Goal: Information Seeking & Learning: Check status

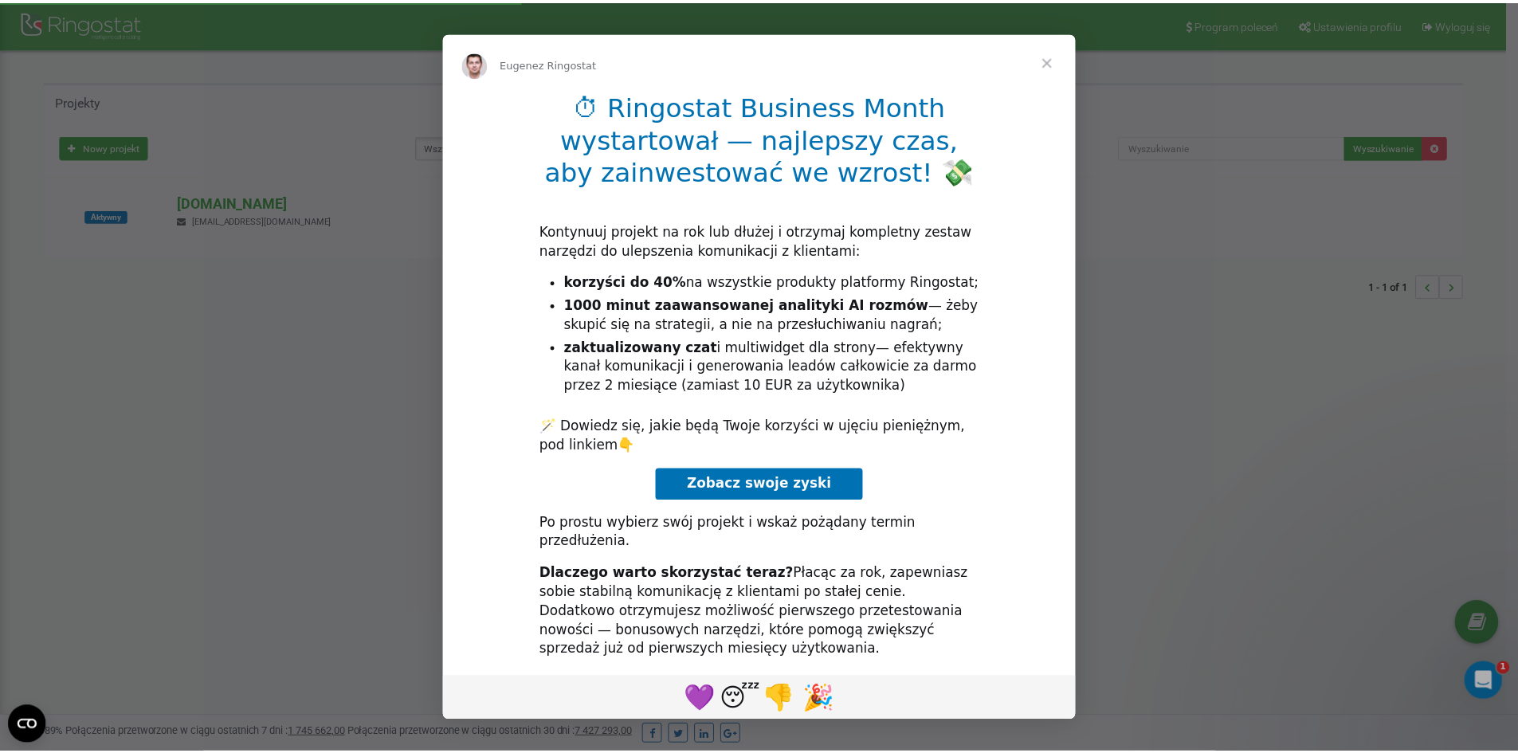
scroll to position [22, 0]
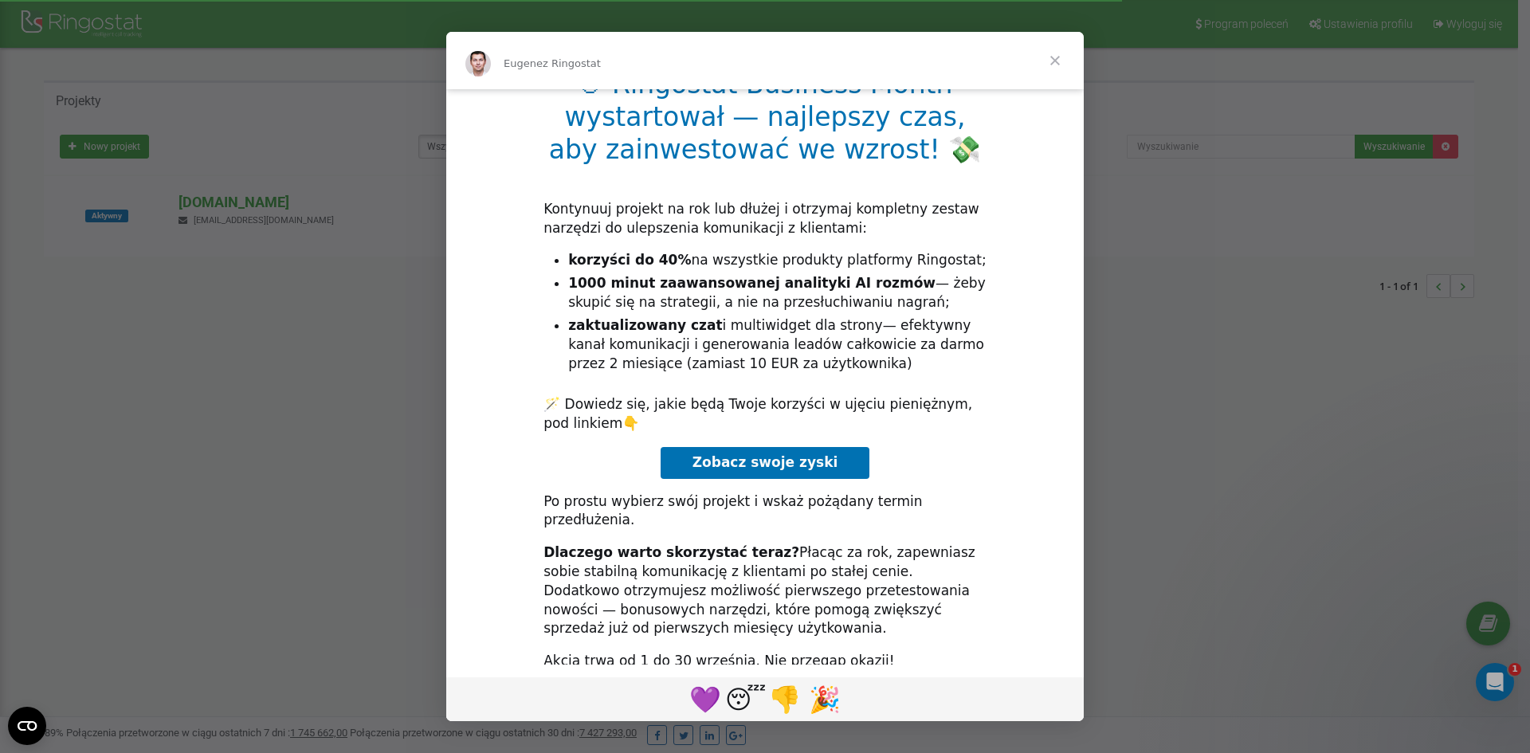
click at [1047, 56] on span "Zamknij" at bounding box center [1054, 60] width 57 height 57
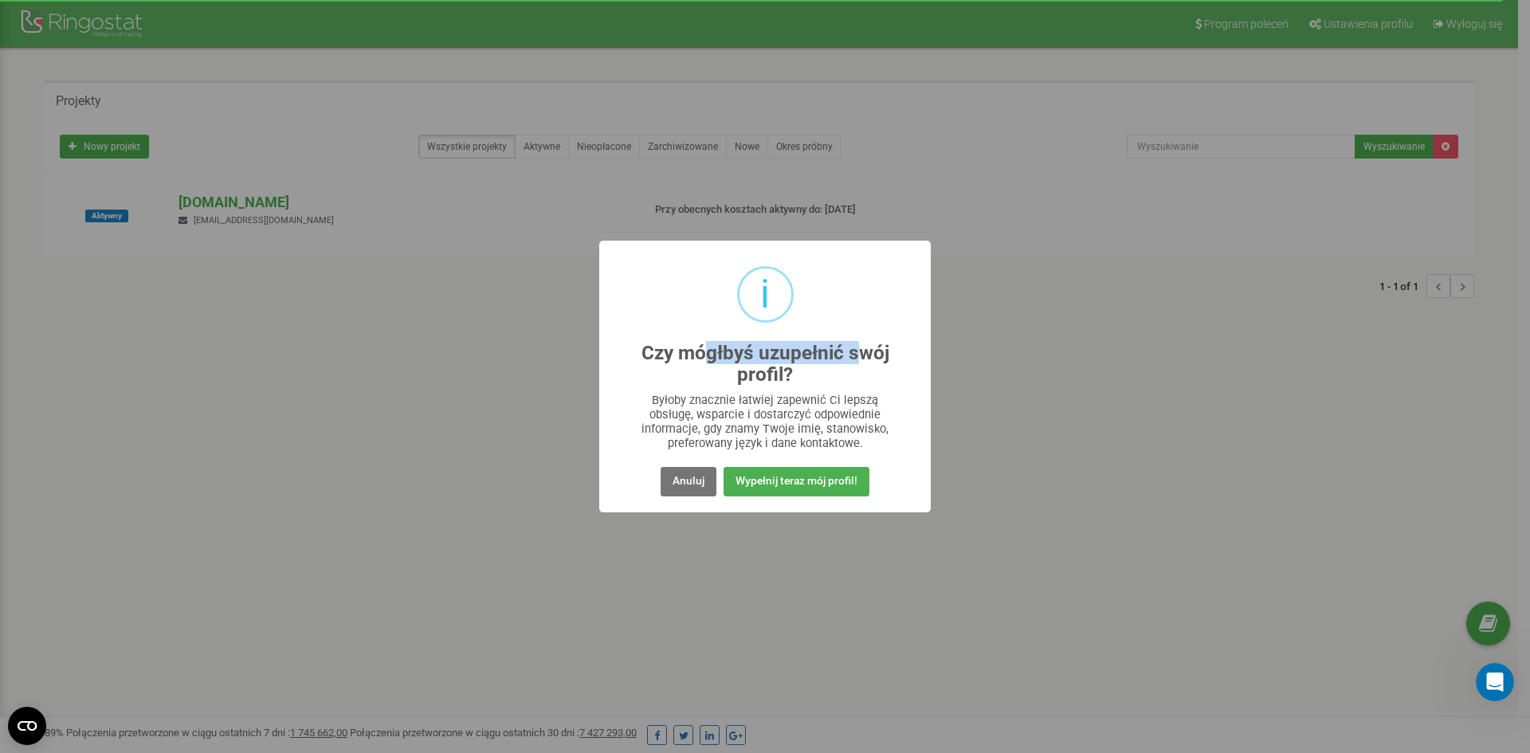
drag, startPoint x: 712, startPoint y: 343, endPoint x: 849, endPoint y: 372, distance: 140.0
click at [863, 358] on h2 "Czy mógłbyś uzupełnić swój profil?" at bounding box center [765, 364] width 269 height 43
click at [841, 384] on h2 "Czy mógłbyś uzupełnić swój profil?" at bounding box center [765, 364] width 269 height 43
drag, startPoint x: 722, startPoint y: 363, endPoint x: 883, endPoint y: 375, distance: 161.4
click at [849, 367] on h2 "Czy mógłbyś uzupełnić swój profil?" at bounding box center [765, 364] width 269 height 43
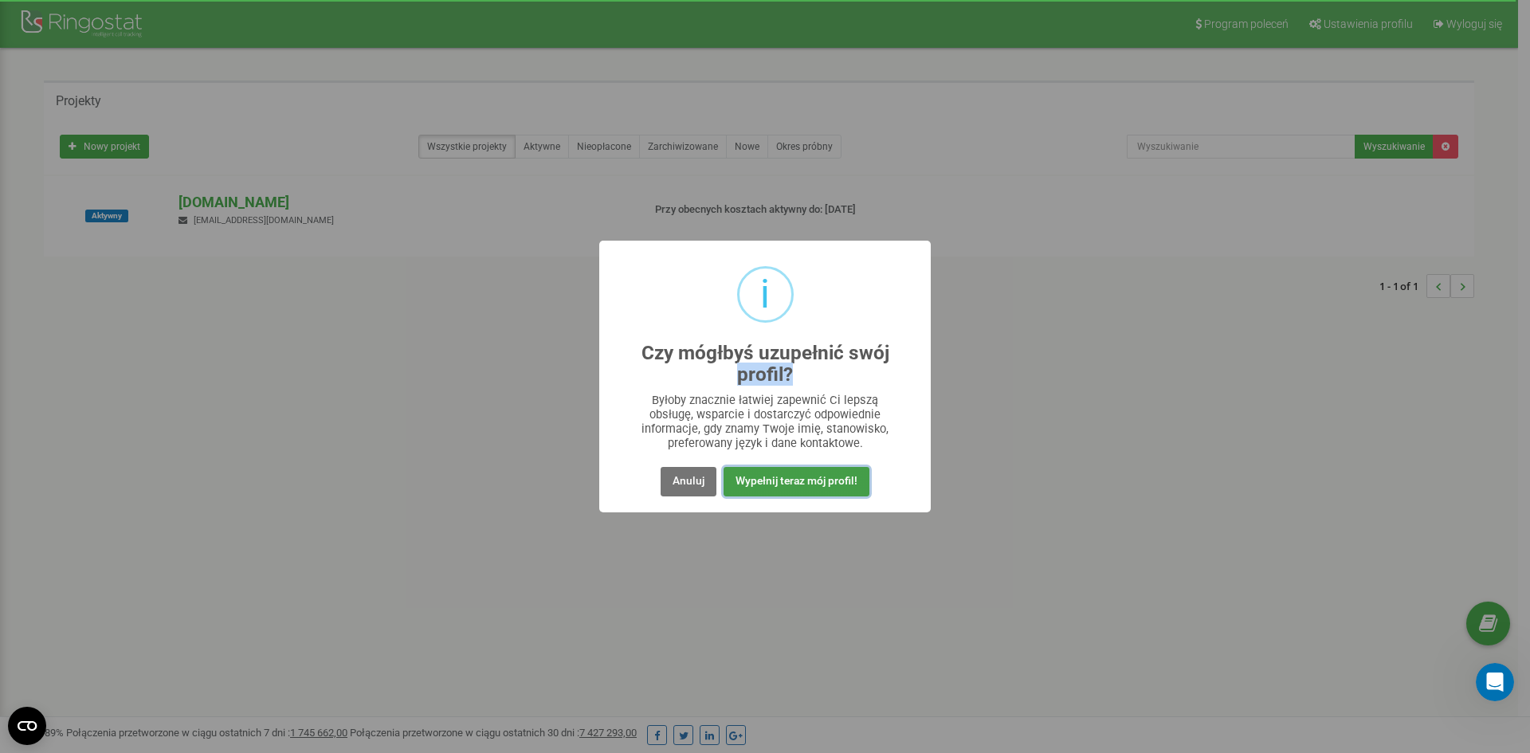
click at [807, 479] on button "Wypełnij teraz mój profil!" at bounding box center [797, 481] width 146 height 29
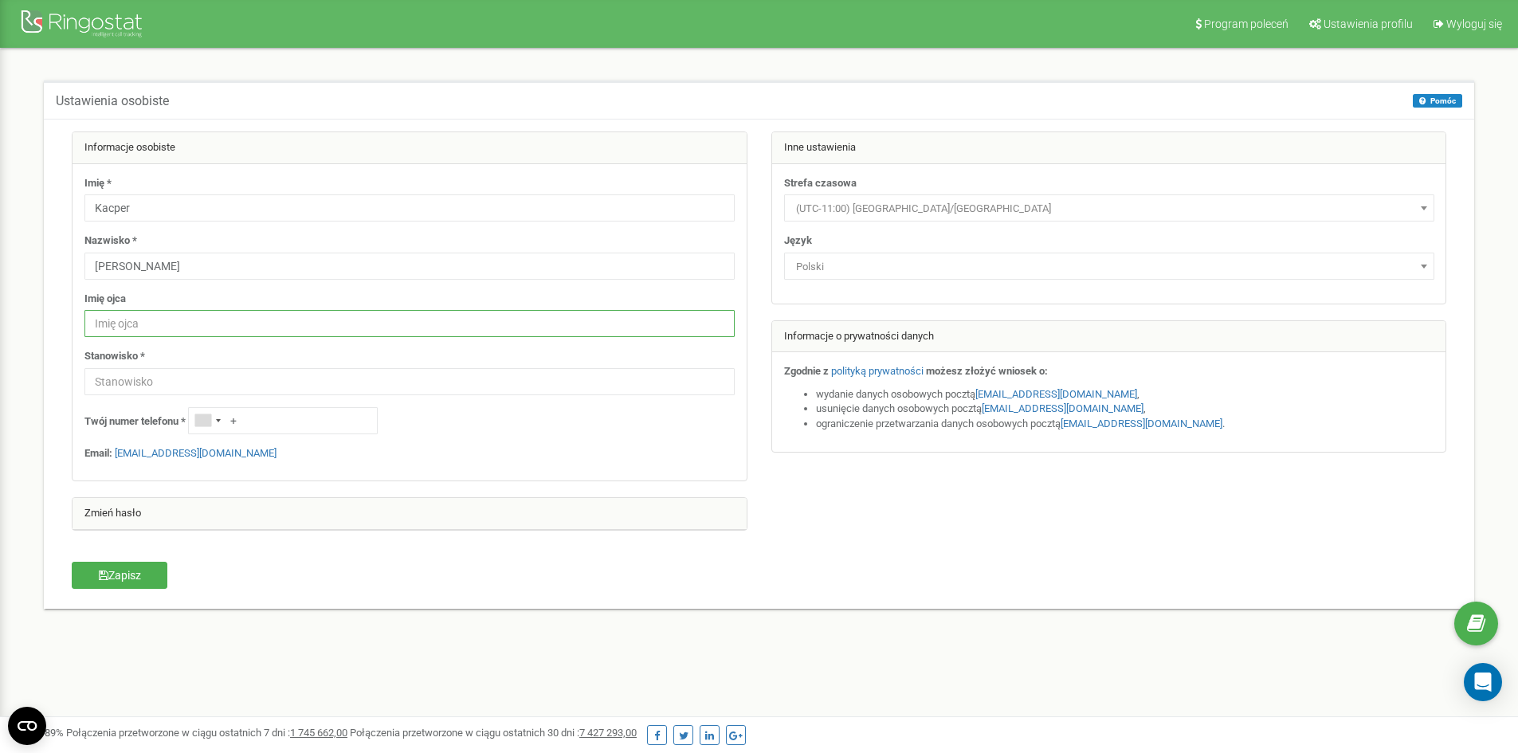
click at [185, 328] on input "text" at bounding box center [409, 323] width 650 height 27
click at [152, 381] on input "text" at bounding box center [409, 381] width 650 height 27
type input "kozak"
click at [145, 376] on input "kozak" at bounding box center [409, 381] width 650 height 27
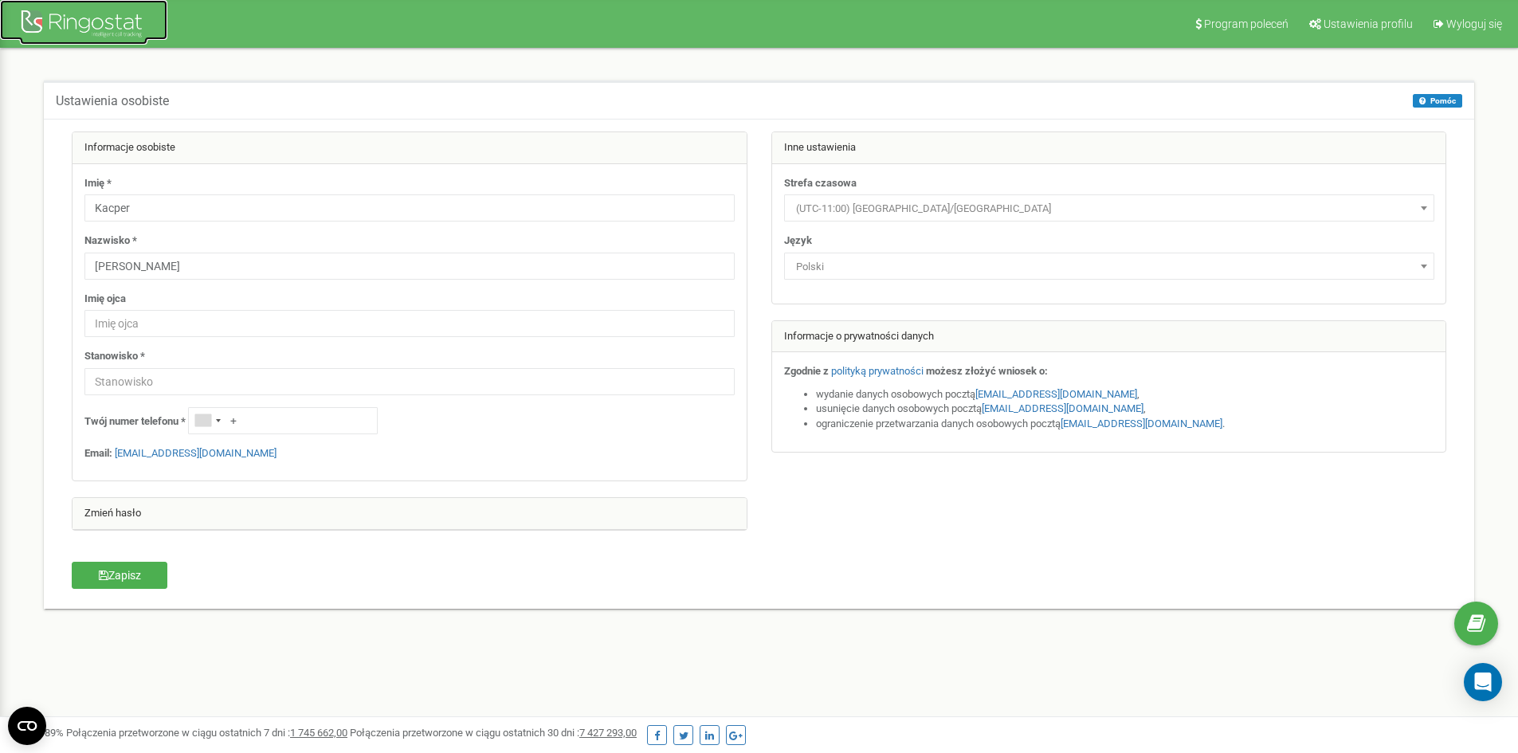
click at [70, 13] on div at bounding box center [84, 25] width 128 height 38
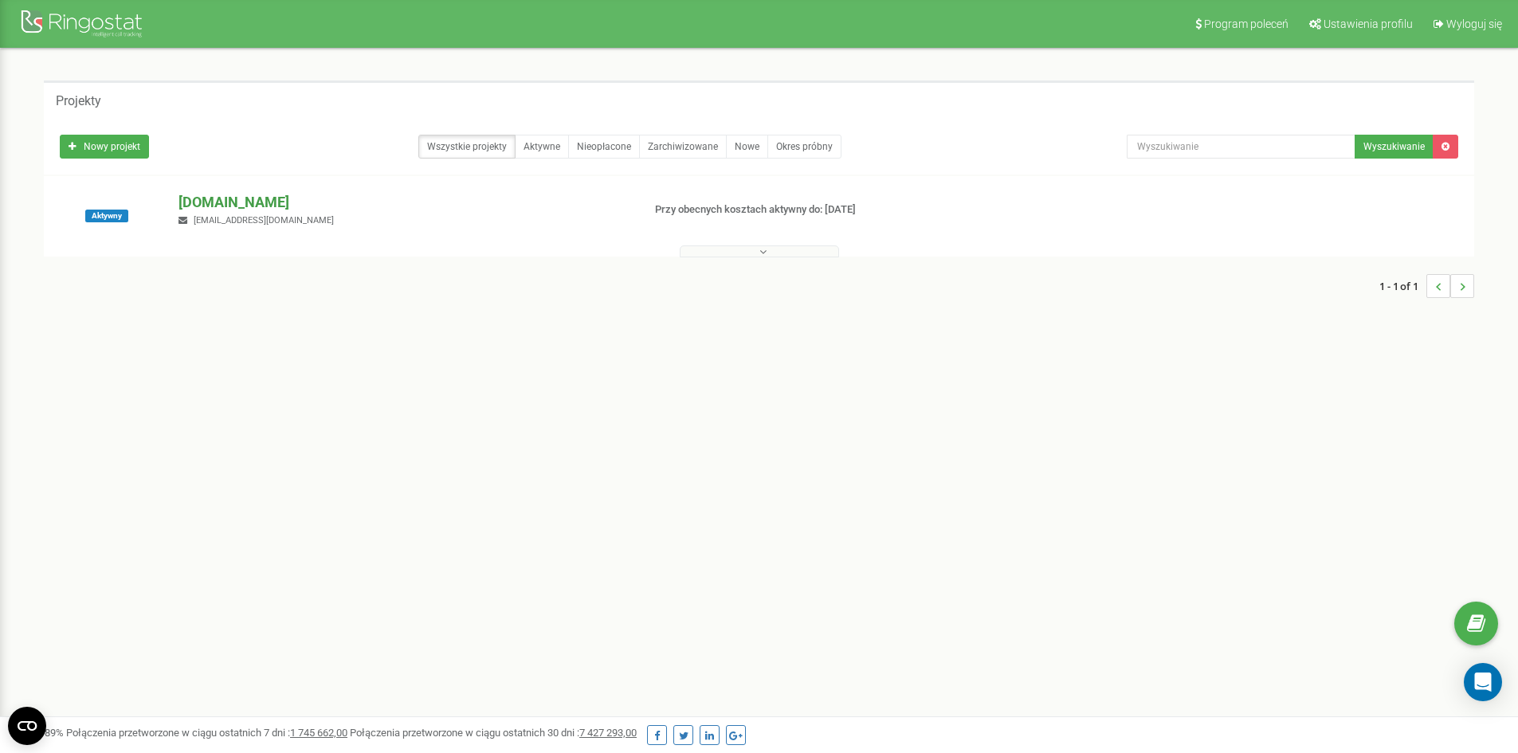
click at [346, 200] on p "[DOMAIN_NAME]" at bounding box center [404, 202] width 450 height 21
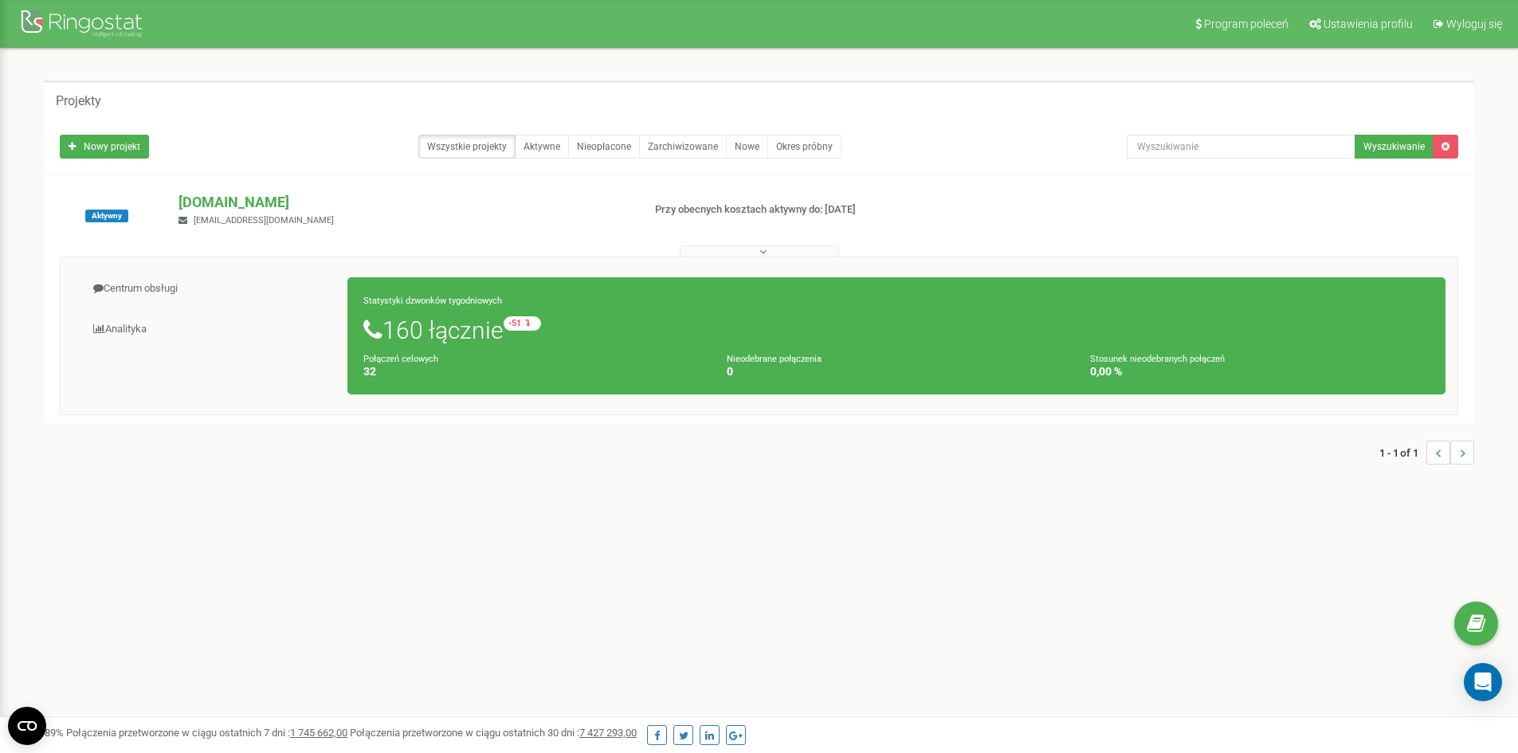
click at [691, 289] on div "Statystyki dzwonków tygodniowych 160 łącznie -51 względem zeszłego tygodnia Poł…" at bounding box center [896, 335] width 1098 height 117
click at [741, 245] on button at bounding box center [759, 251] width 159 height 12
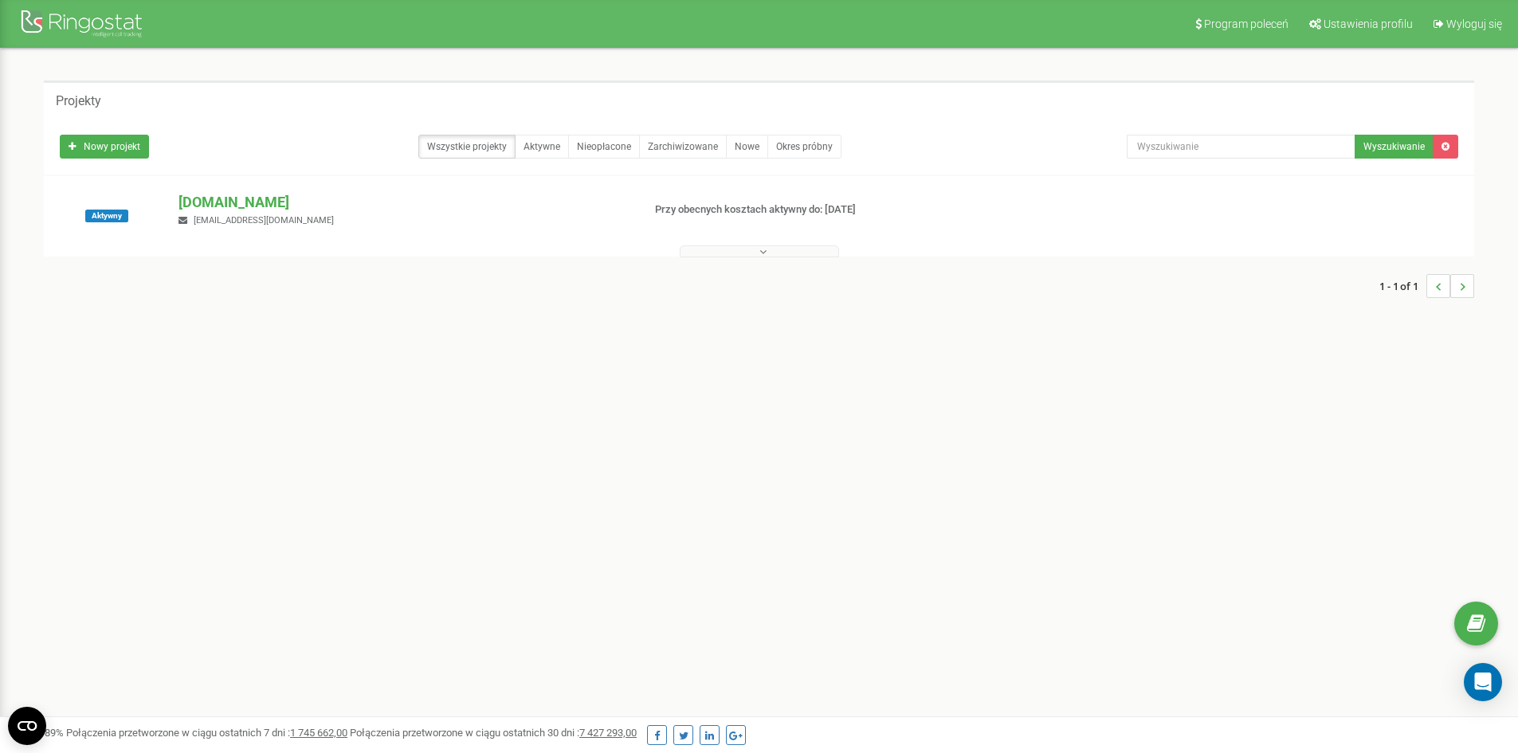
click at [741, 245] on button at bounding box center [759, 251] width 159 height 12
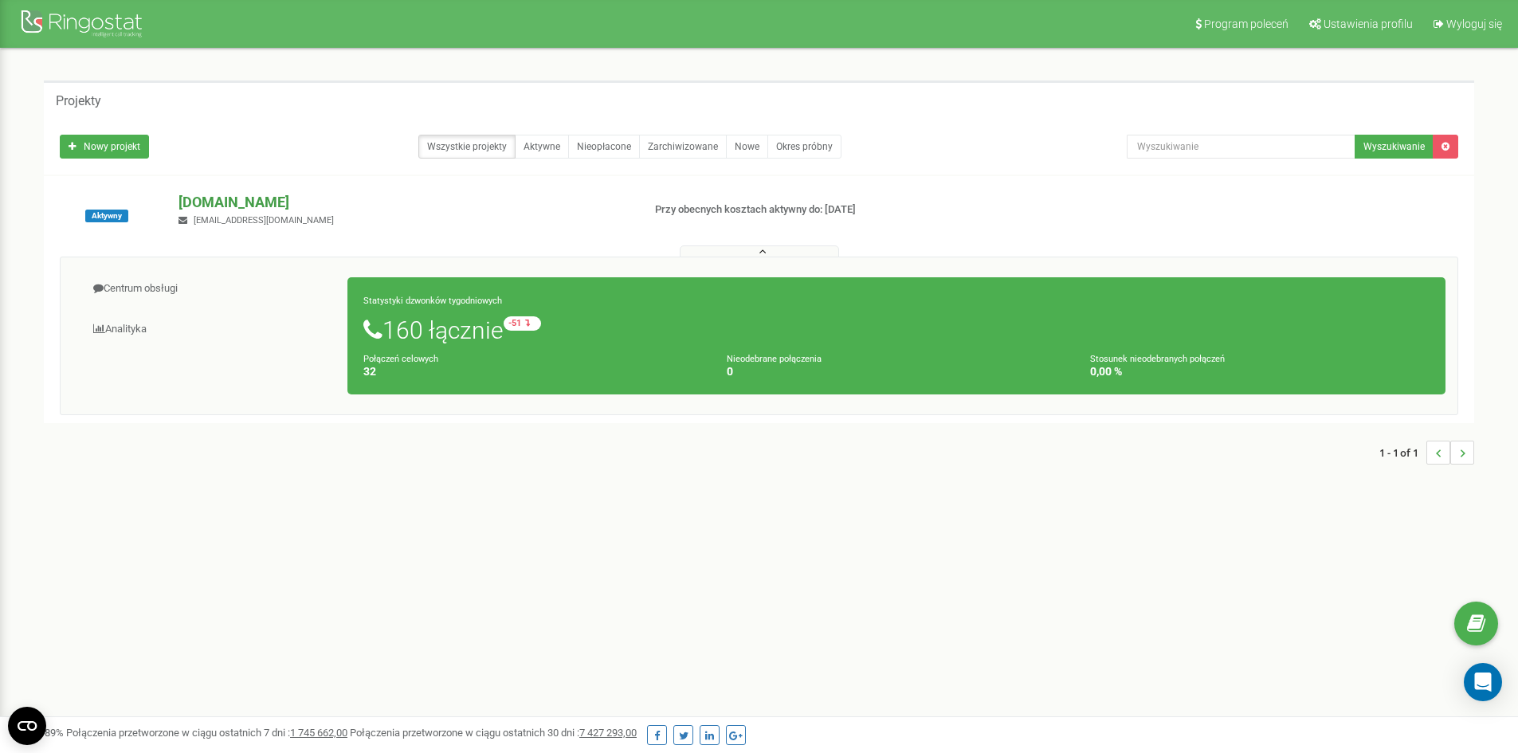
click at [225, 201] on p "[DOMAIN_NAME]" at bounding box center [404, 202] width 450 height 21
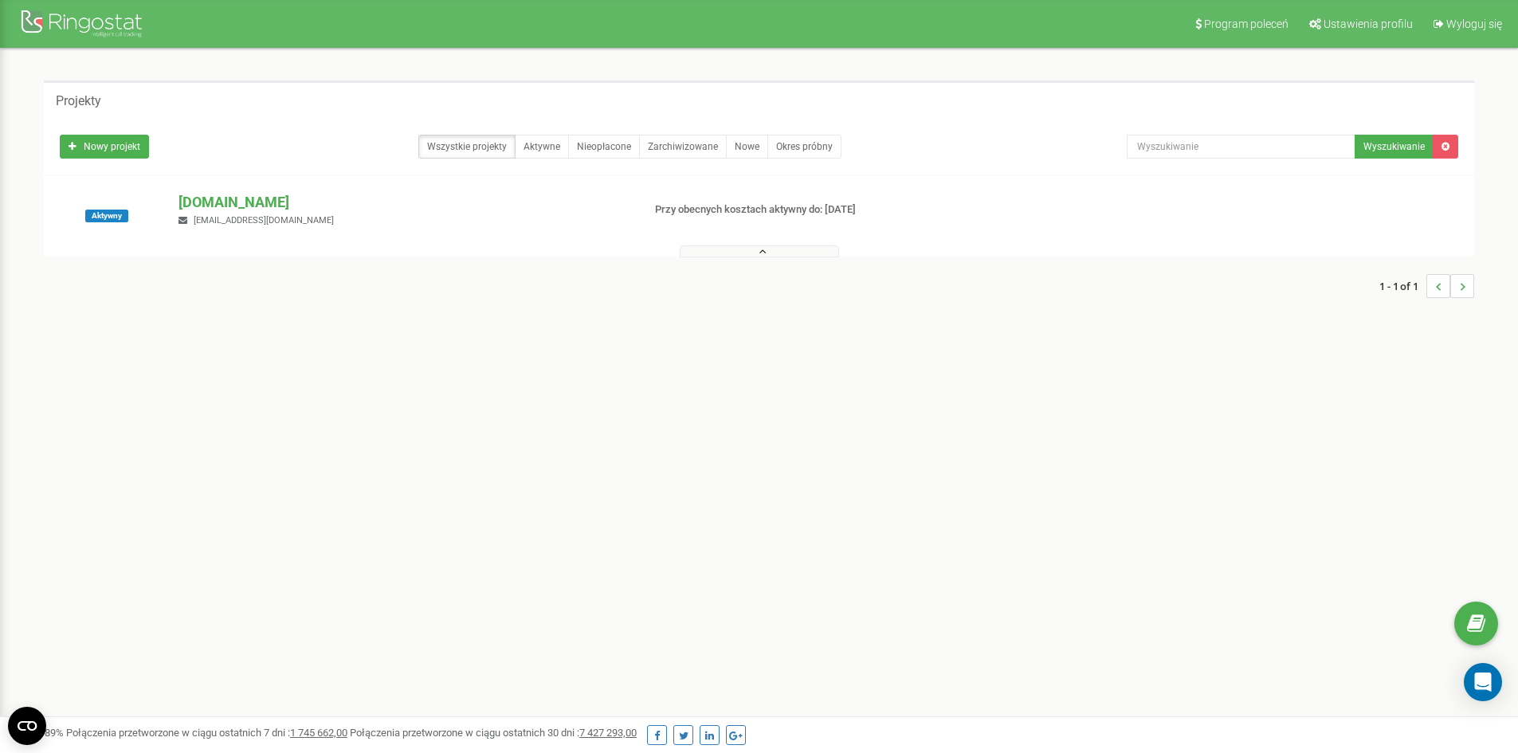
click at [232, 212] on div "[DOMAIN_NAME] [EMAIL_ADDRESS][DOMAIN_NAME]" at bounding box center [404, 209] width 474 height 35
click at [227, 198] on p "[DOMAIN_NAME]" at bounding box center [404, 202] width 450 height 21
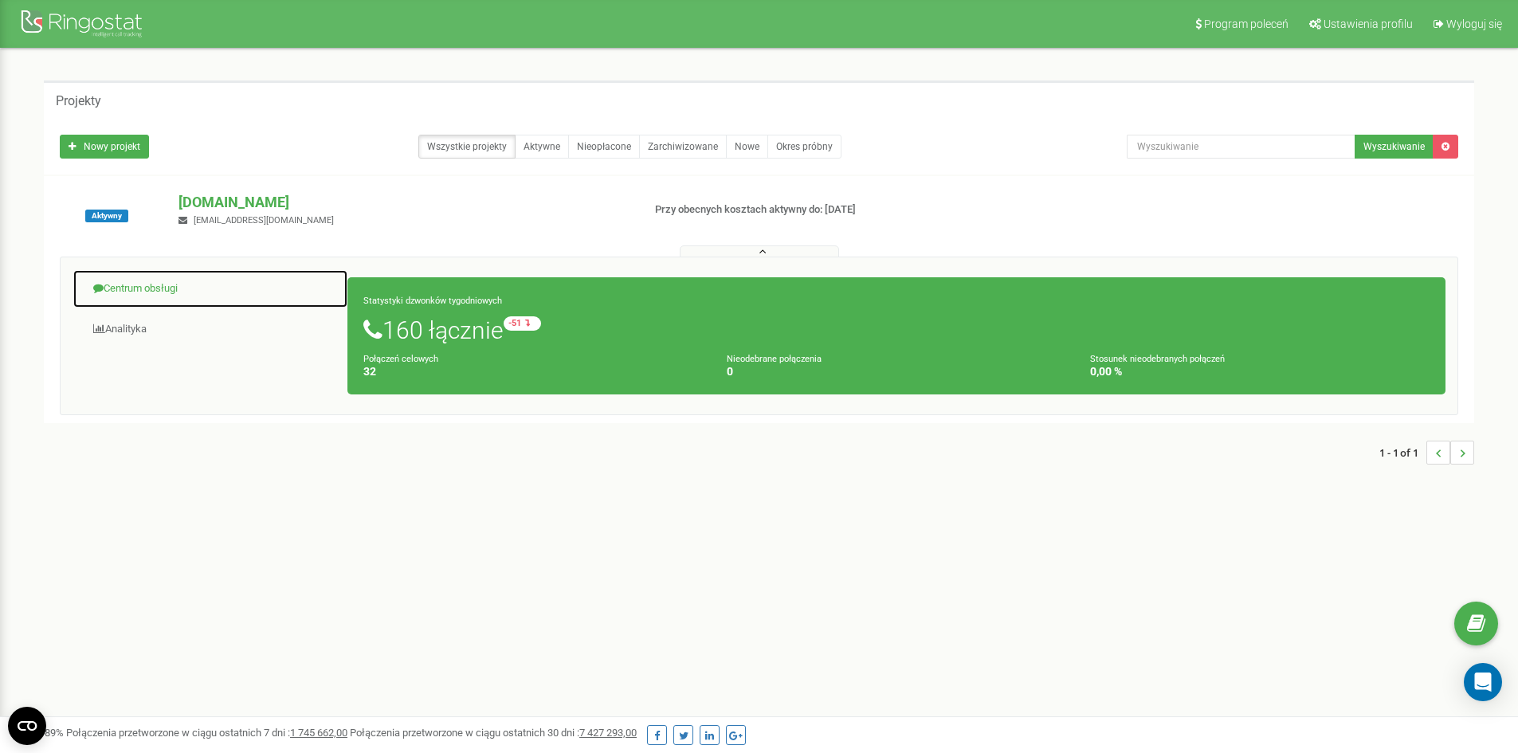
click at [154, 299] on link "Centrum obsługi" at bounding box center [211, 288] width 276 height 39
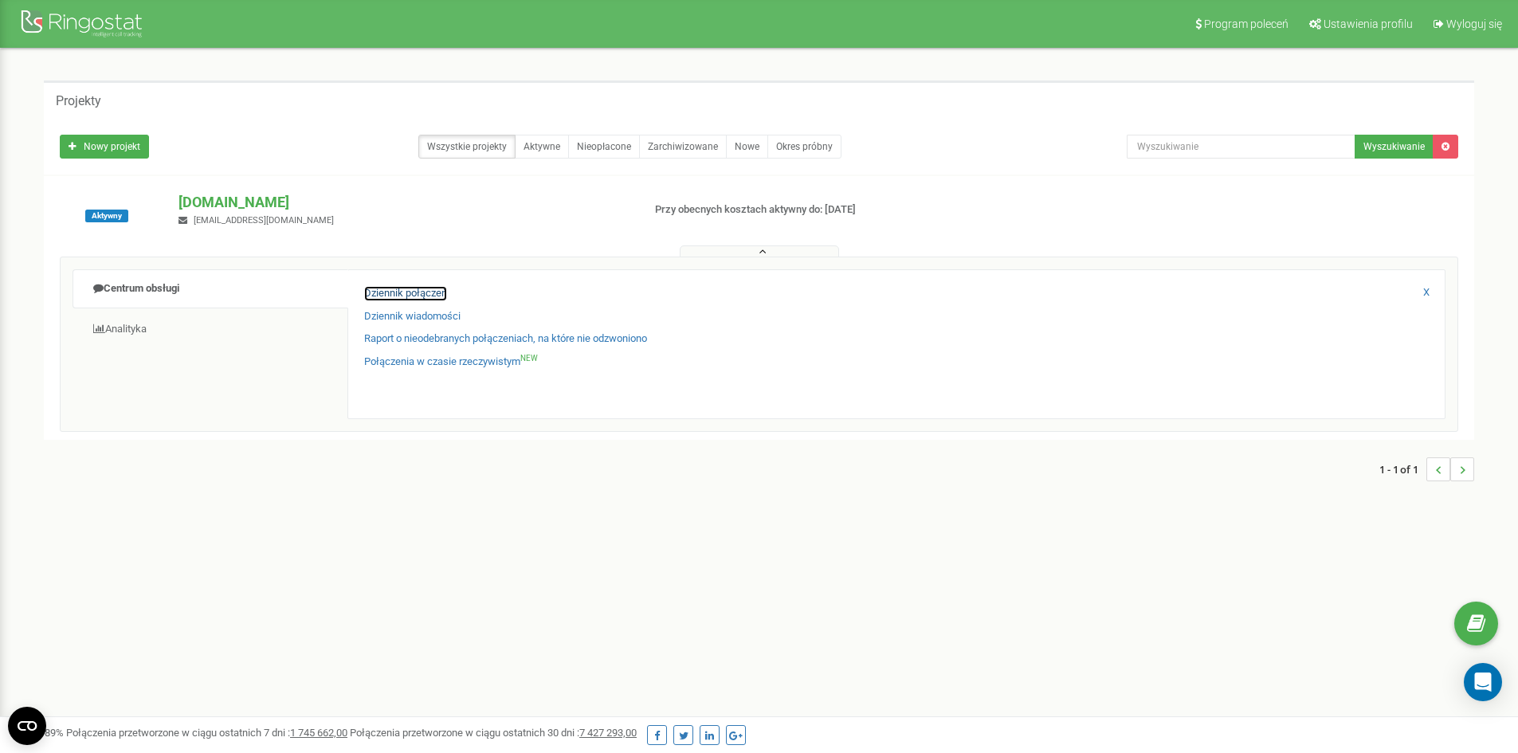
click at [428, 297] on link "Dziennik połączeń" at bounding box center [405, 293] width 83 height 15
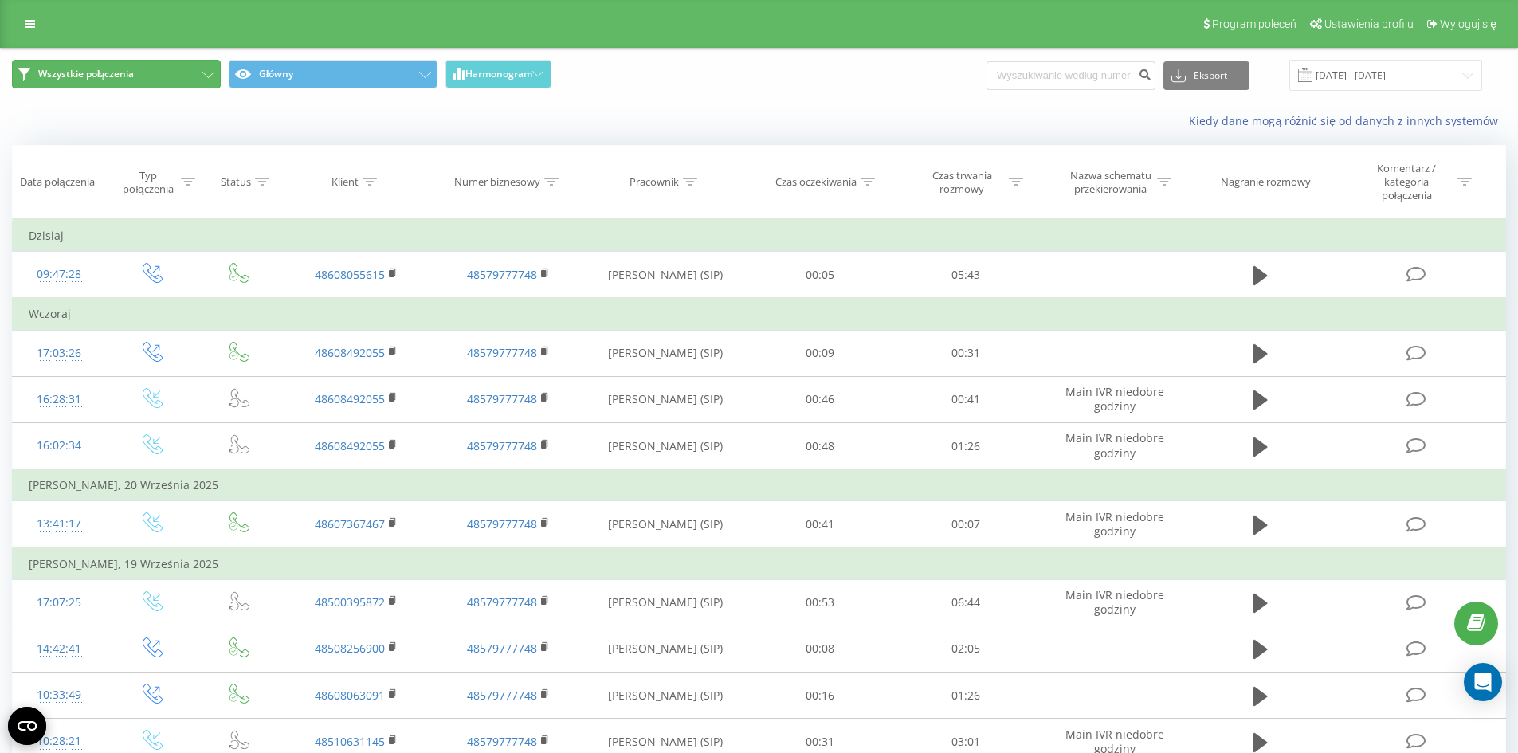
click at [152, 80] on button "Wszystkie połączenia" at bounding box center [116, 74] width 209 height 29
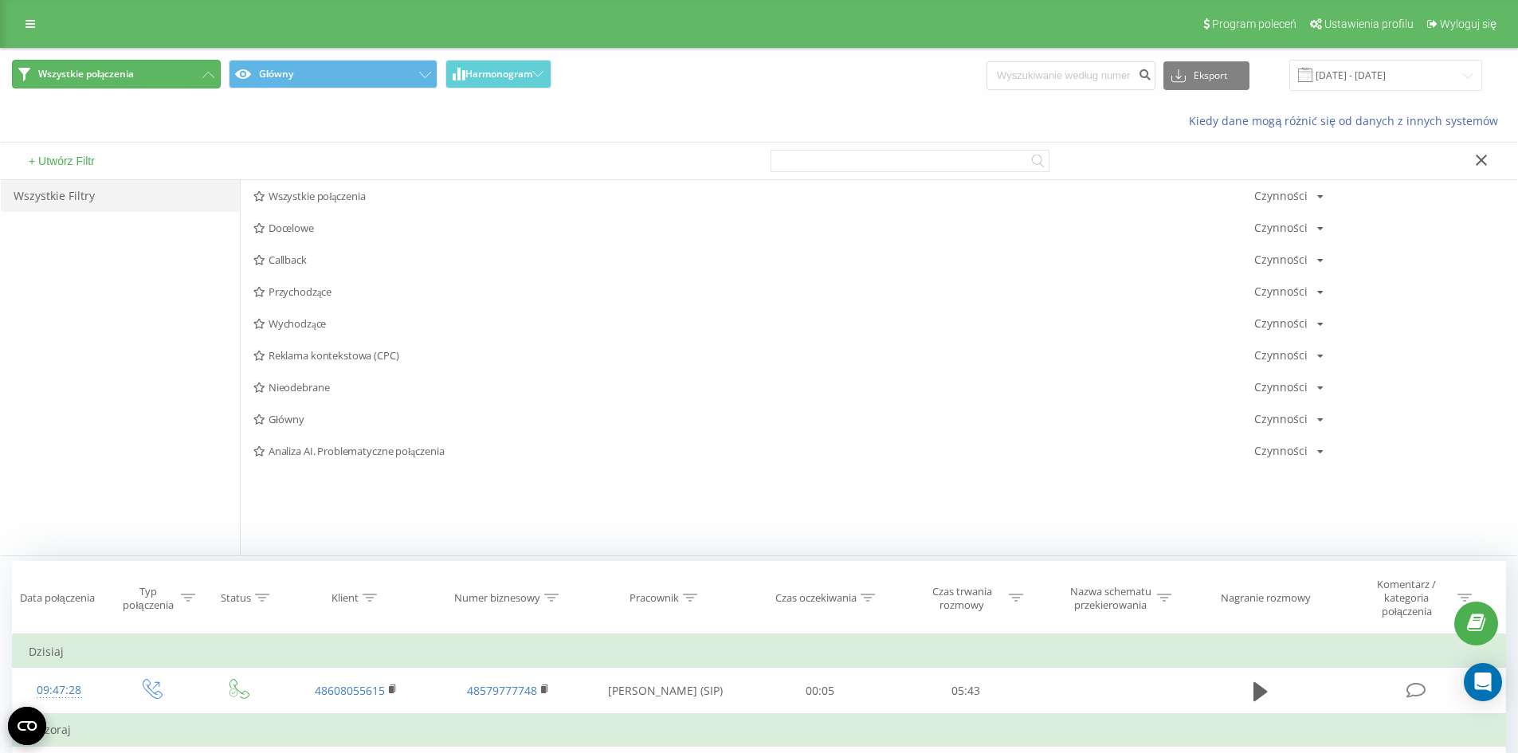
click at [152, 80] on button "Wszystkie połączenia" at bounding box center [116, 74] width 209 height 29
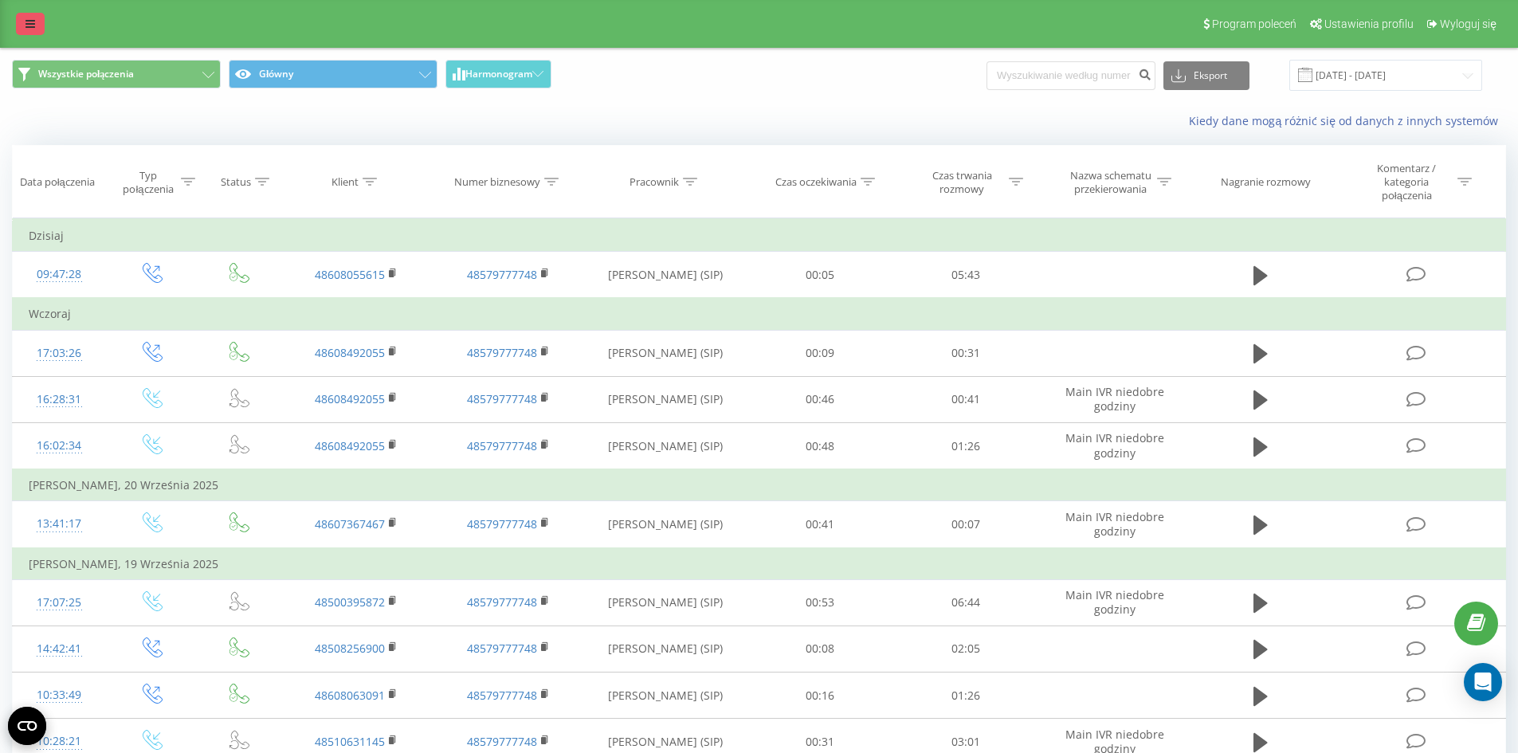
click at [45, 33] on div "Program poleceń Ustawienia profilu Wyloguj się" at bounding box center [759, 24] width 1518 height 48
click at [32, 26] on icon at bounding box center [31, 23] width 10 height 11
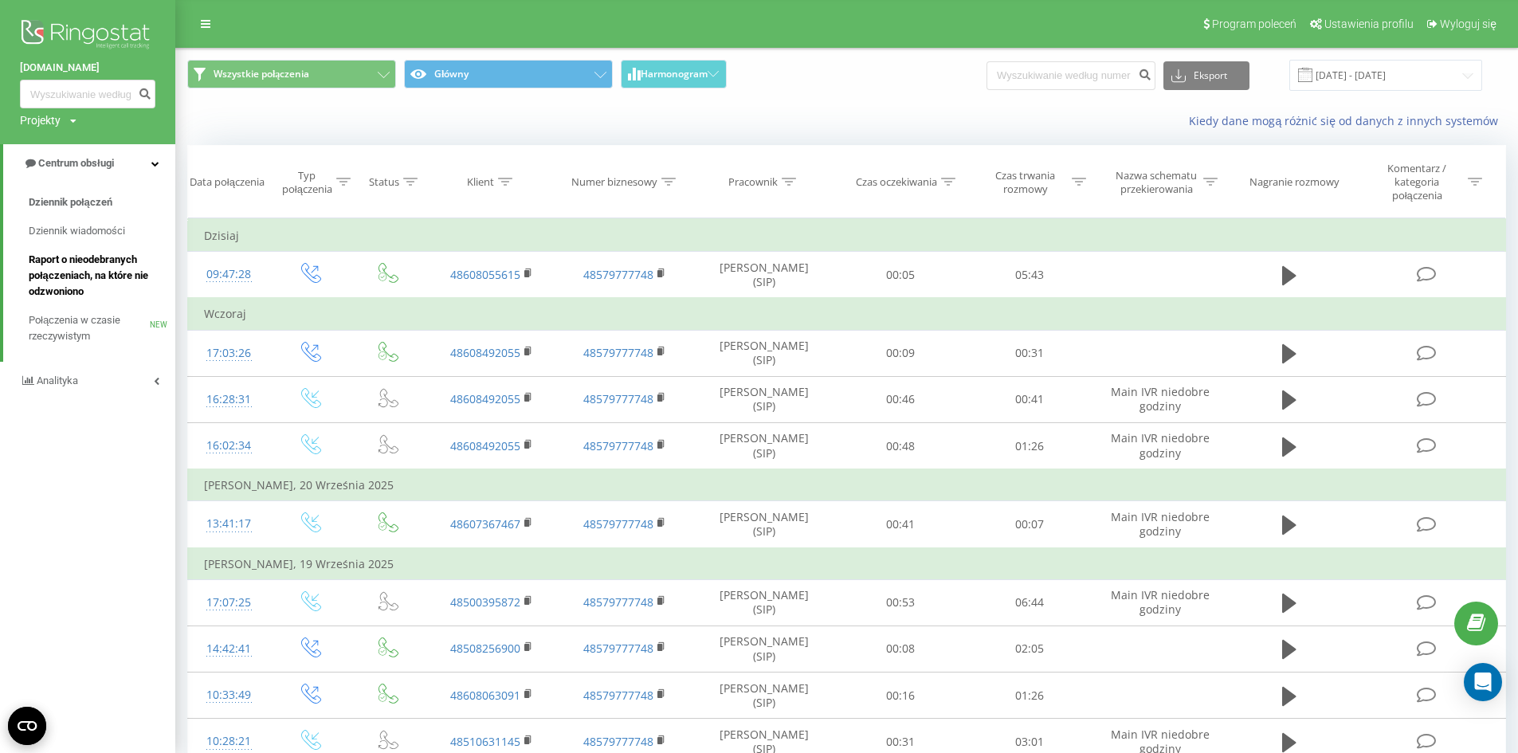
click at [106, 253] on span "Raport o nieodebranych połączeniach, na które nie odzwoniono" at bounding box center [98, 276] width 139 height 48
